Goal: Check status: Check status

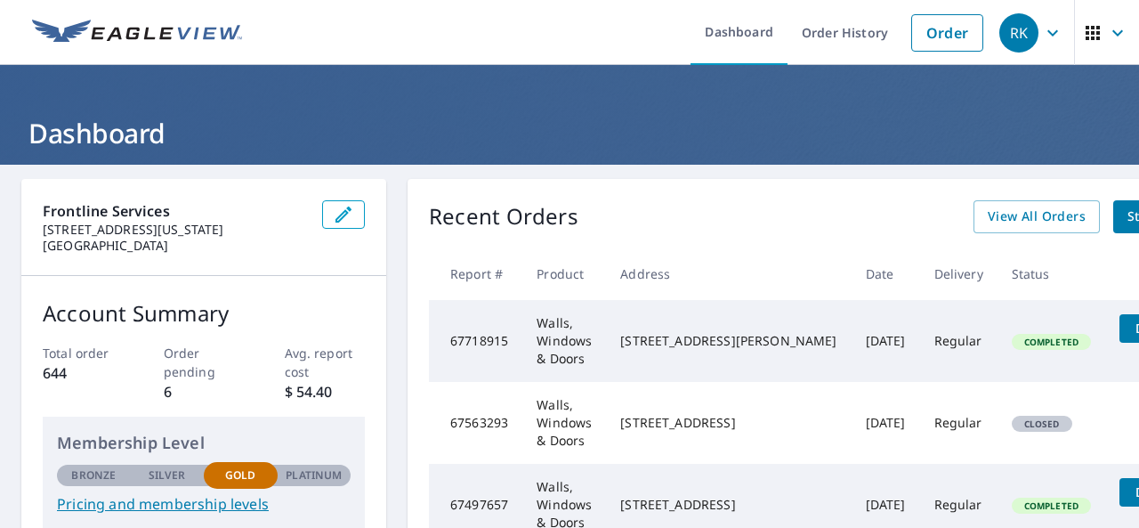
drag, startPoint x: 702, startPoint y: 201, endPoint x: 662, endPoint y: 125, distance: 86.4
click at [662, 125] on h1 "Dashboard" at bounding box center [569, 133] width 1096 height 36
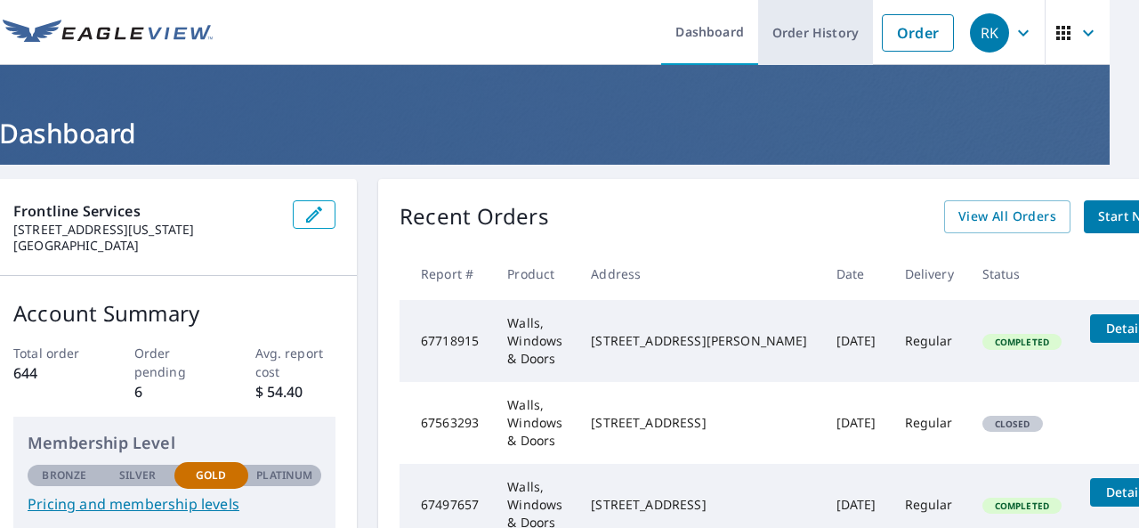
click at [808, 36] on link "Order History" at bounding box center [815, 32] width 115 height 65
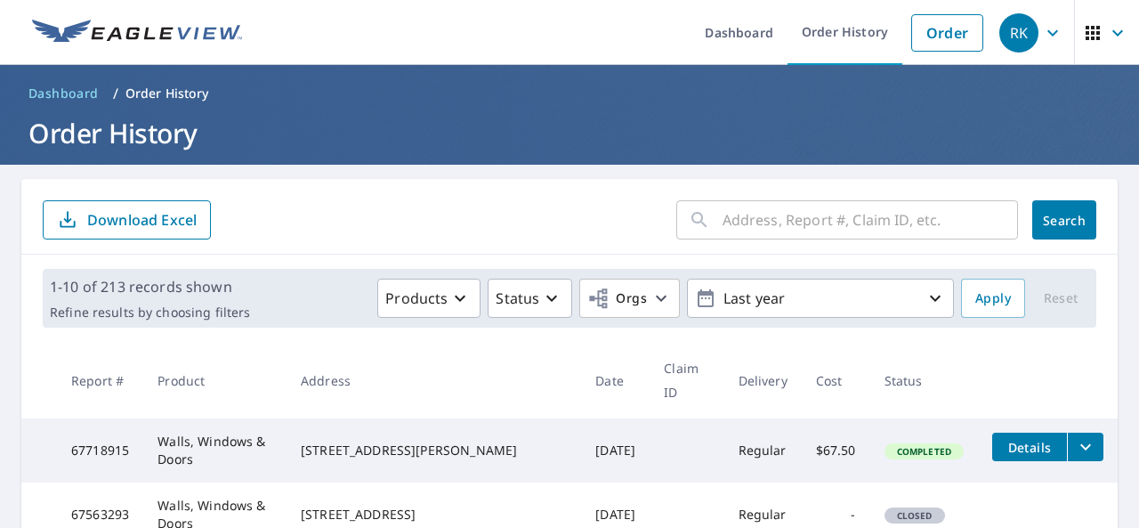
drag, startPoint x: 678, startPoint y: 117, endPoint x: 547, endPoint y: 96, distance: 132.4
click at [547, 96] on ol "Dashboard / Order History" at bounding box center [569, 93] width 1096 height 28
click at [109, 211] on p "Download Excel" at bounding box center [141, 220] width 109 height 20
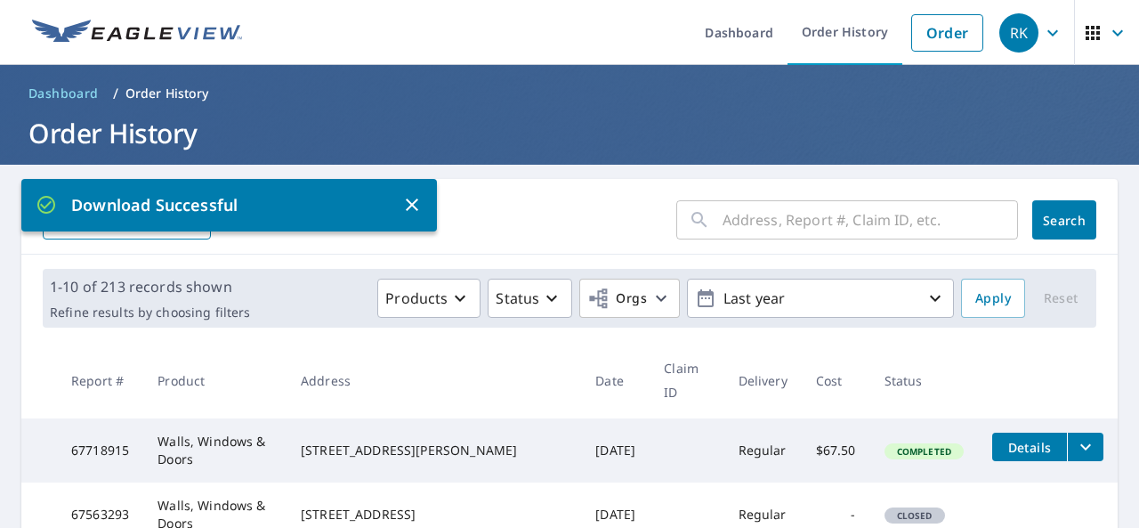
click at [413, 197] on icon "button" at bounding box center [411, 204] width 21 height 21
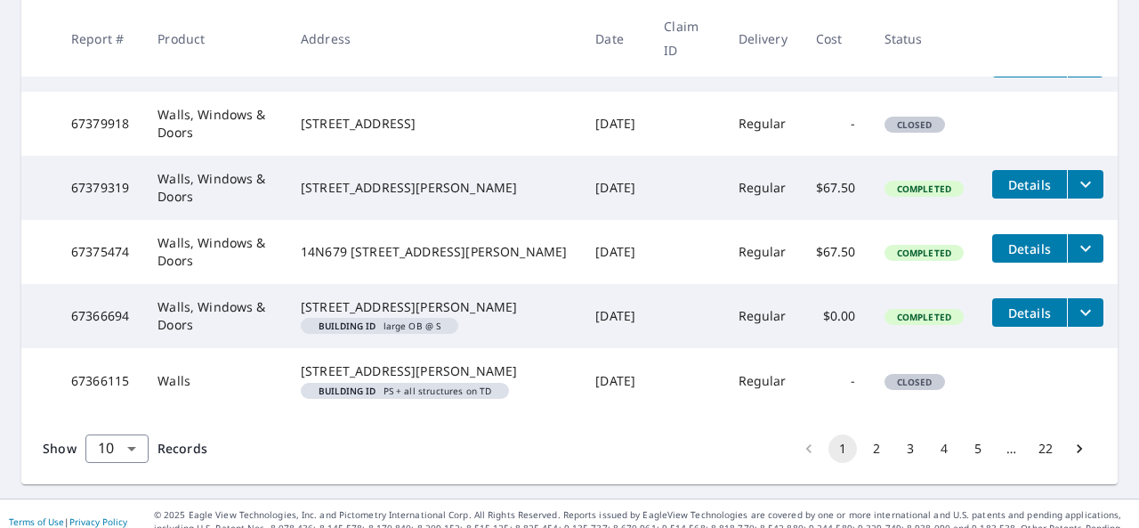
scroll to position [657, 0]
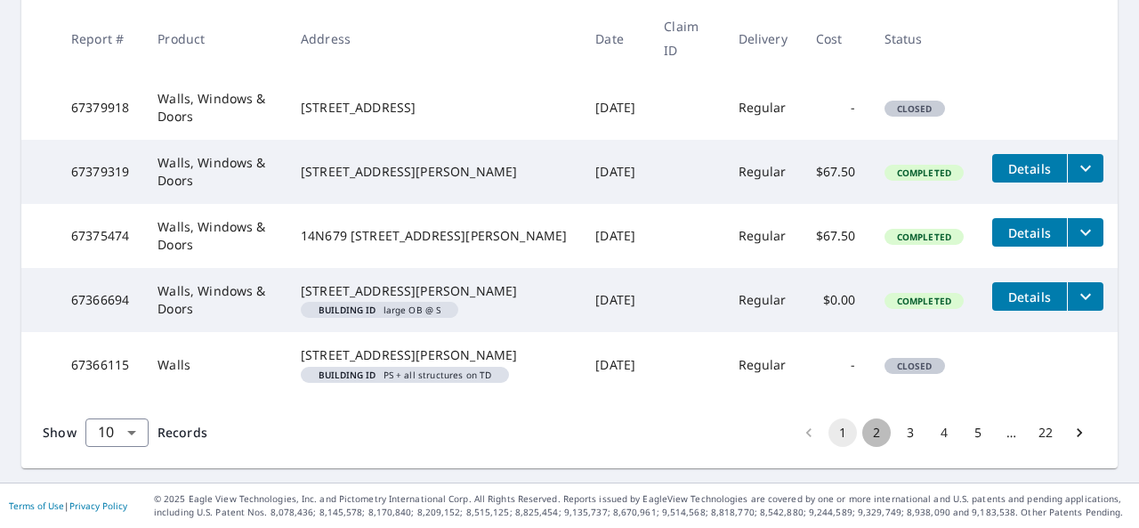
click at [862, 447] on button "2" at bounding box center [876, 432] width 28 height 28
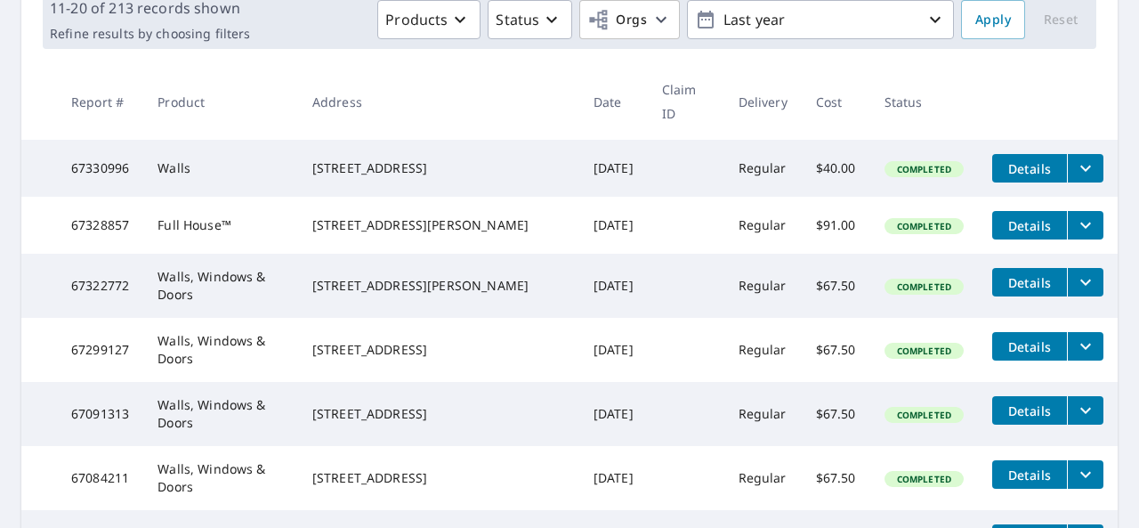
scroll to position [274, 0]
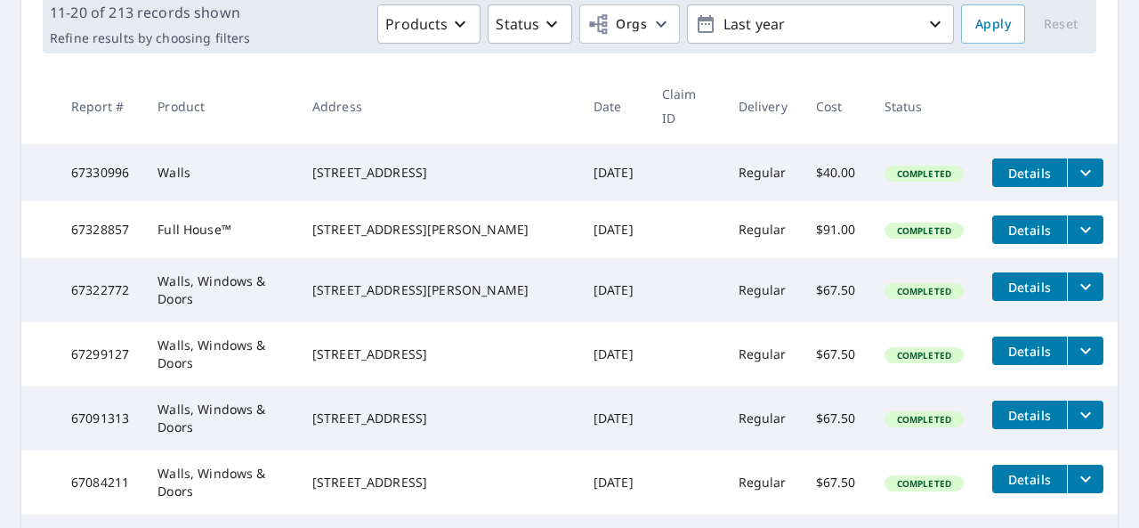
click at [1027, 215] on button "Details" at bounding box center [1029, 229] width 75 height 28
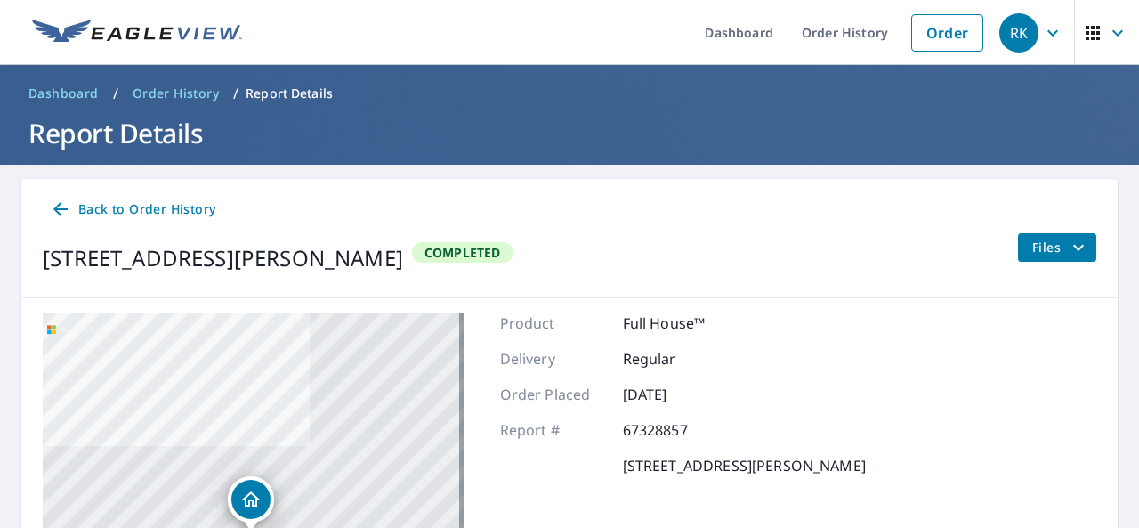
click at [54, 210] on icon at bounding box center [60, 209] width 14 height 14
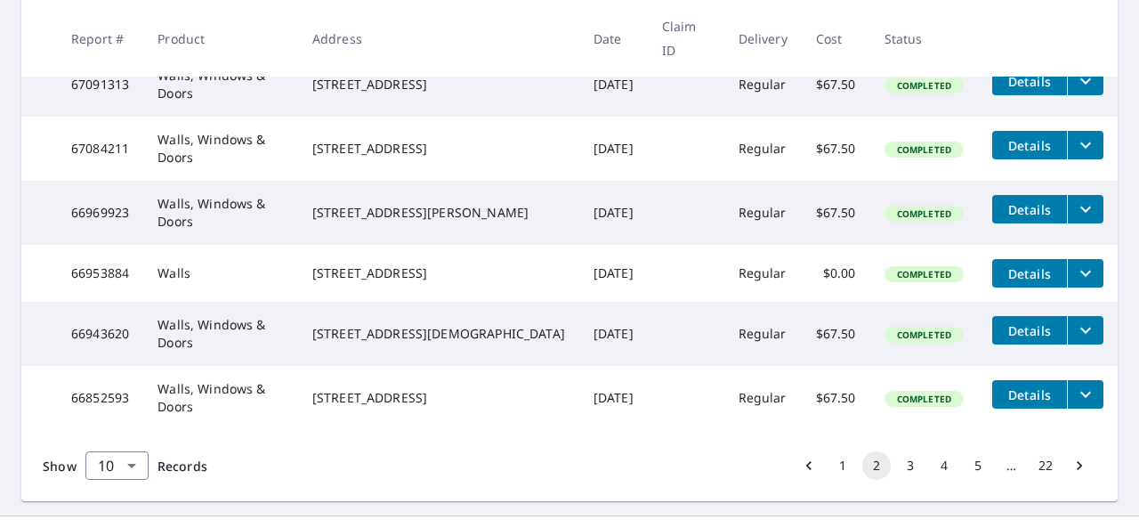
scroll to position [638, 0]
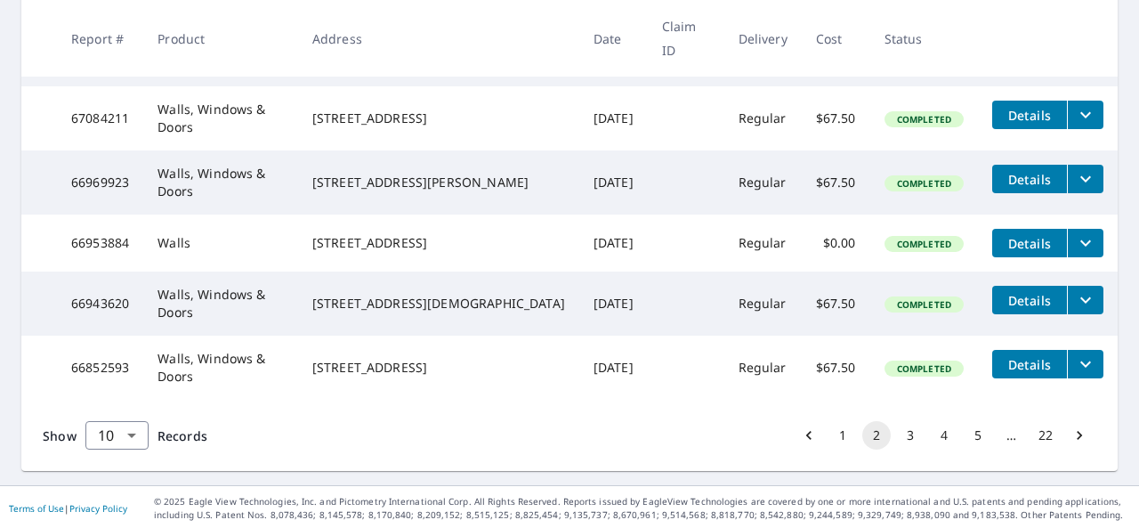
click at [829, 428] on button "1" at bounding box center [842, 435] width 28 height 28
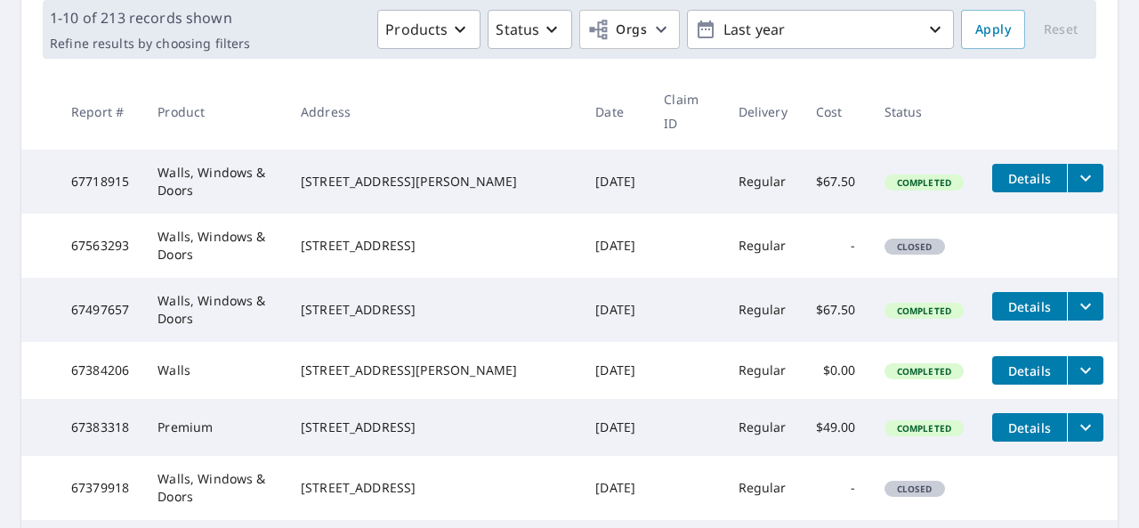
scroll to position [263, 0]
